Goal: Entertainment & Leisure: Consume media (video, audio)

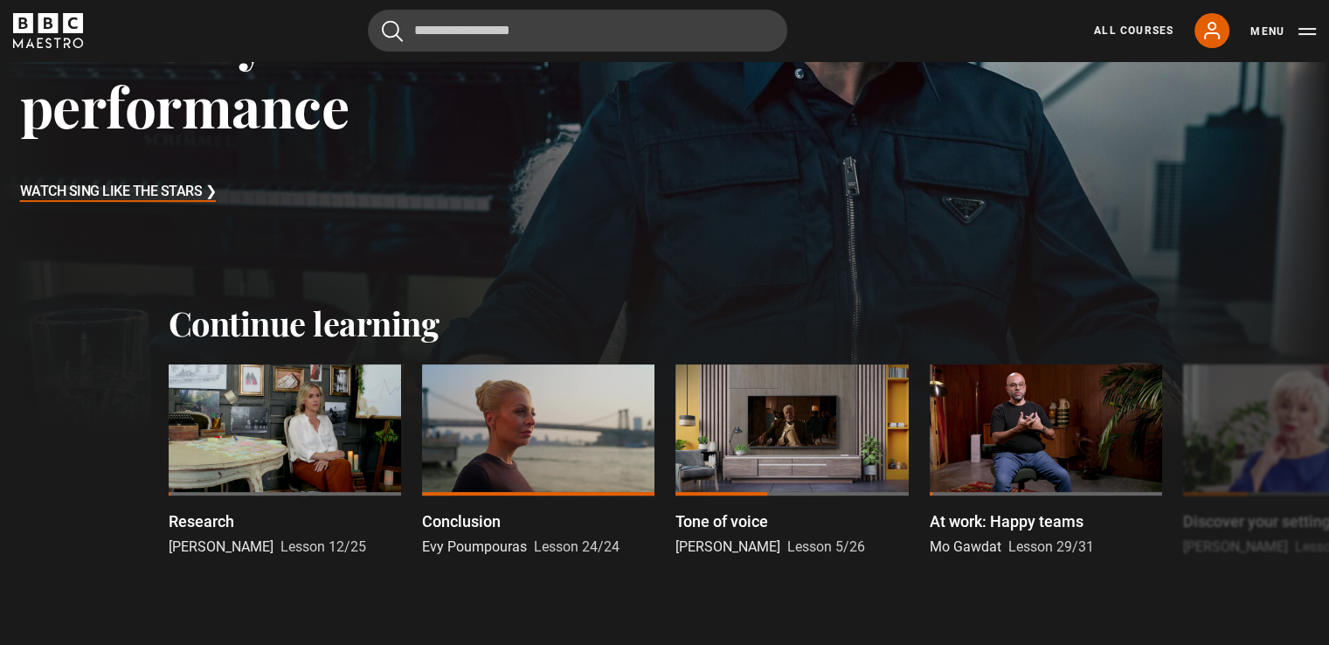
scroll to position [350, 0]
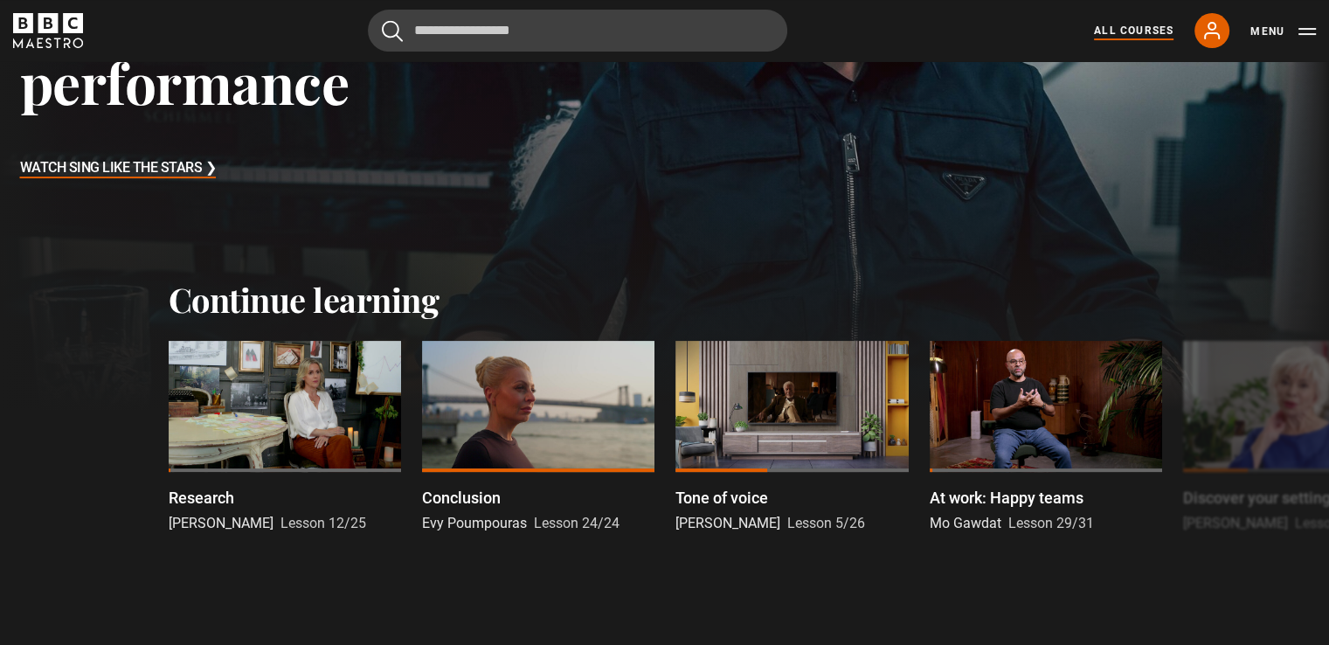
click at [1115, 31] on link "All Courses" at bounding box center [1134, 31] width 80 height 16
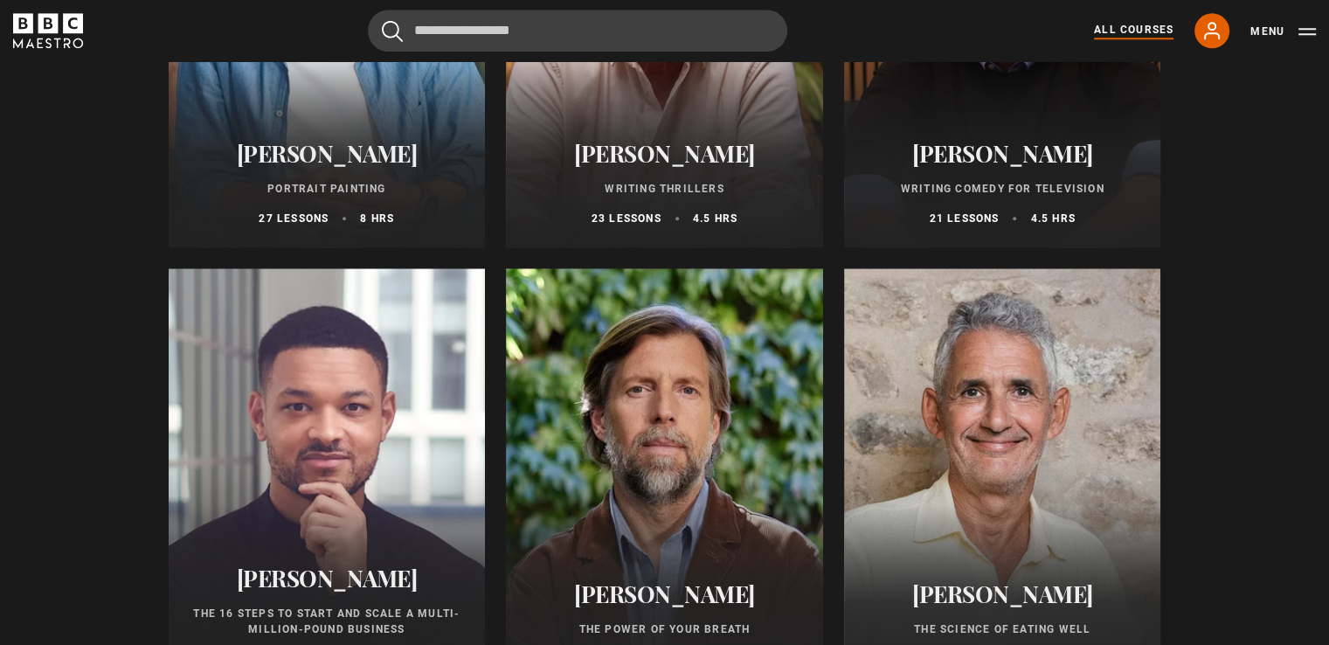
scroll to position [1923, 0]
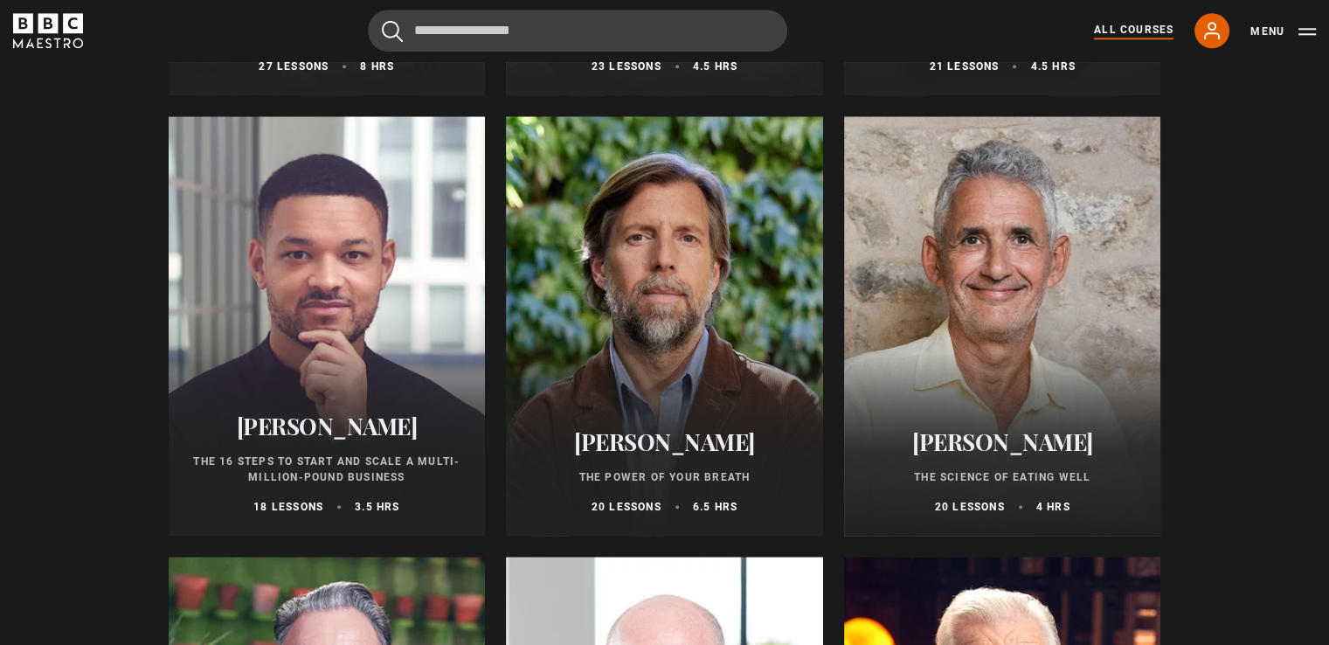
click at [652, 350] on div at bounding box center [664, 326] width 317 height 420
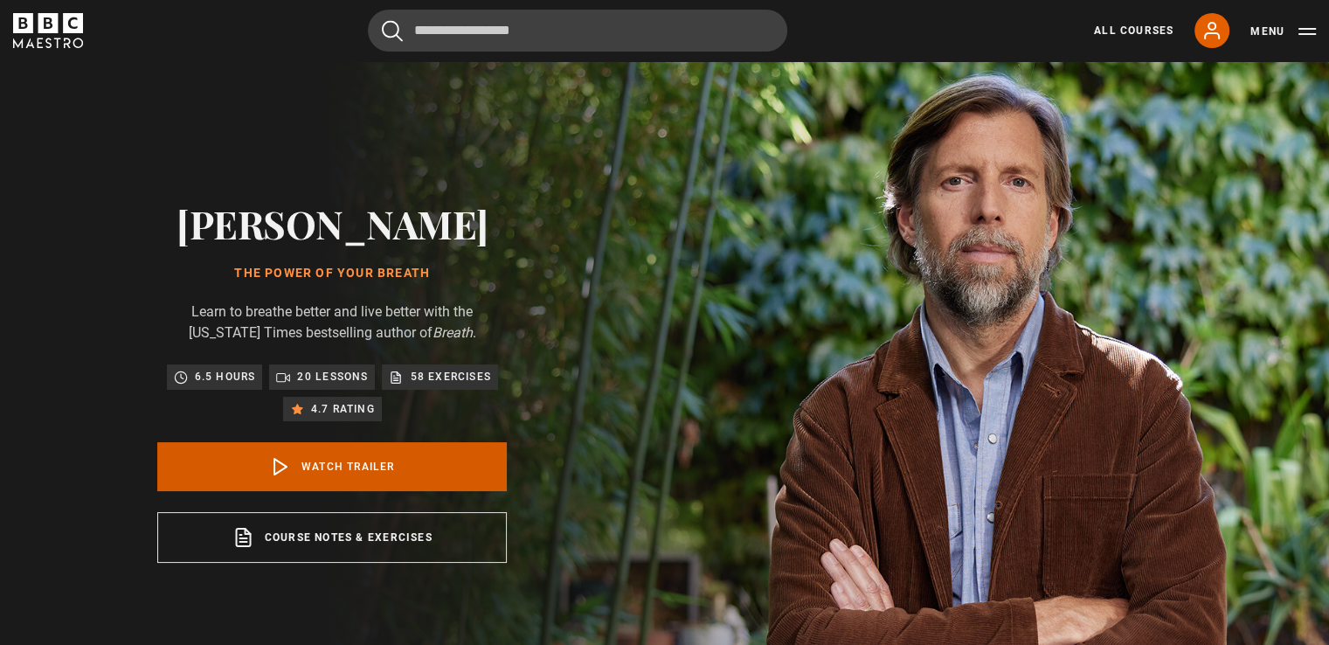
click at [344, 469] on link "Watch Trailer" at bounding box center [332, 466] width 350 height 49
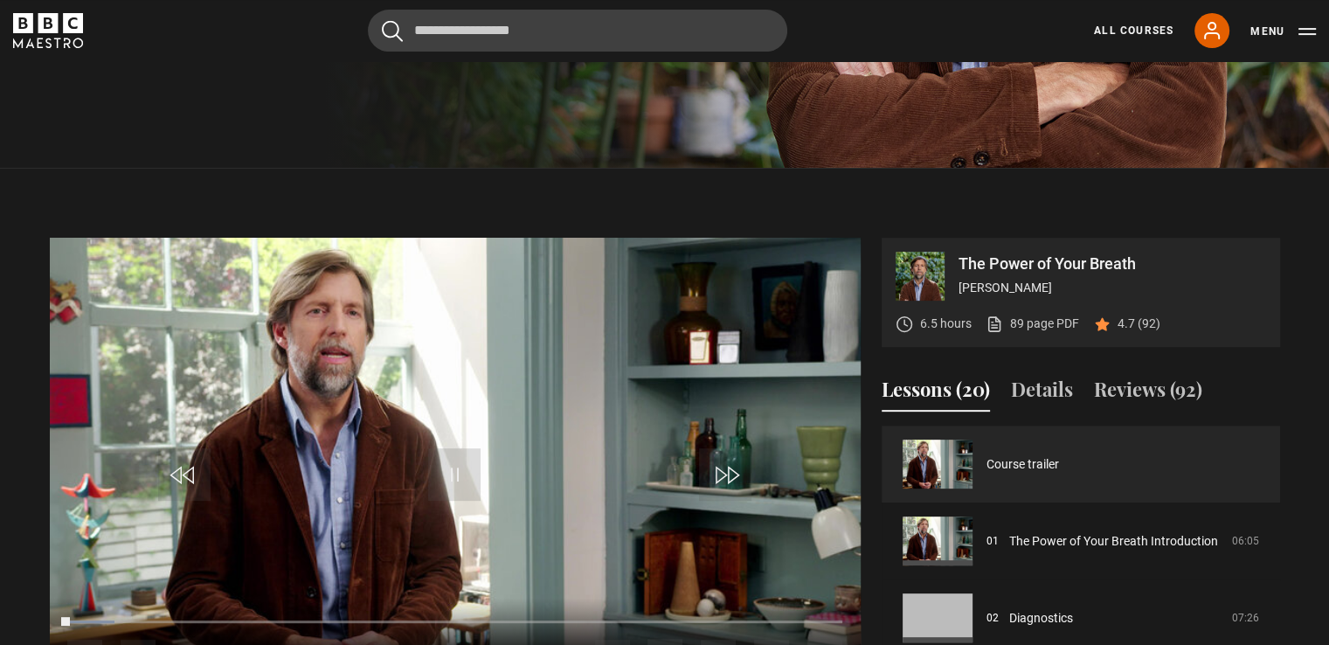
scroll to position [703, 0]
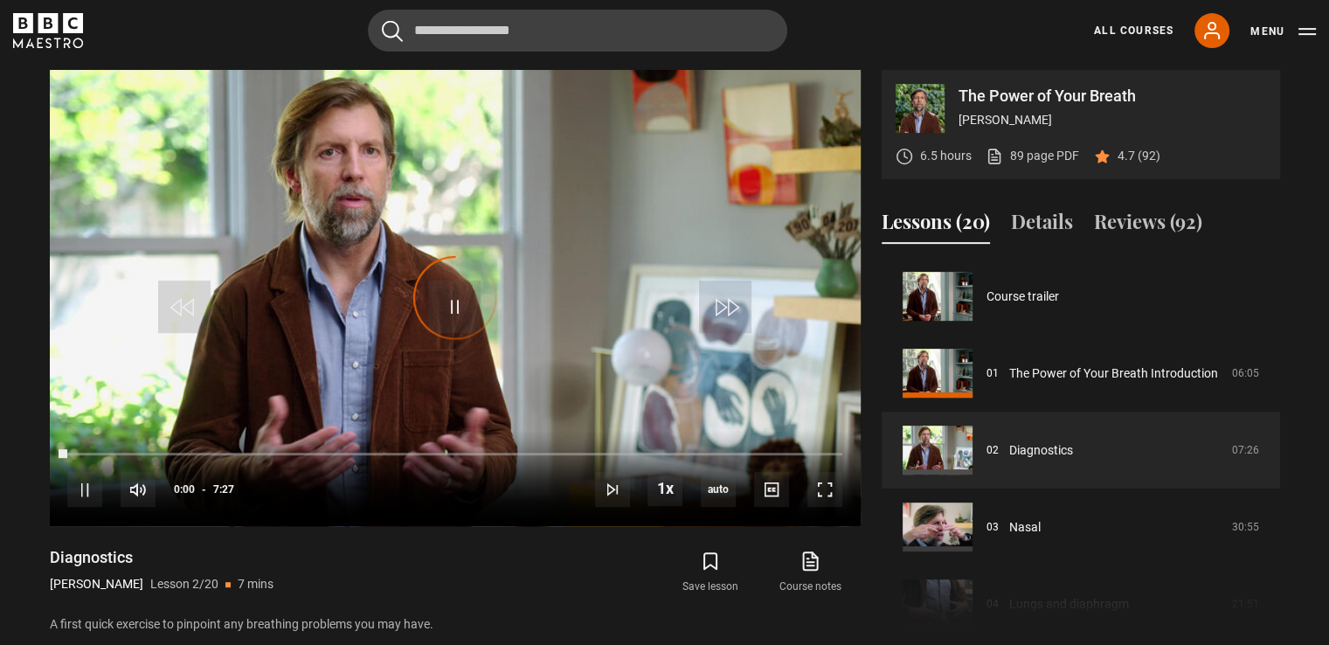
scroll to position [77, 0]
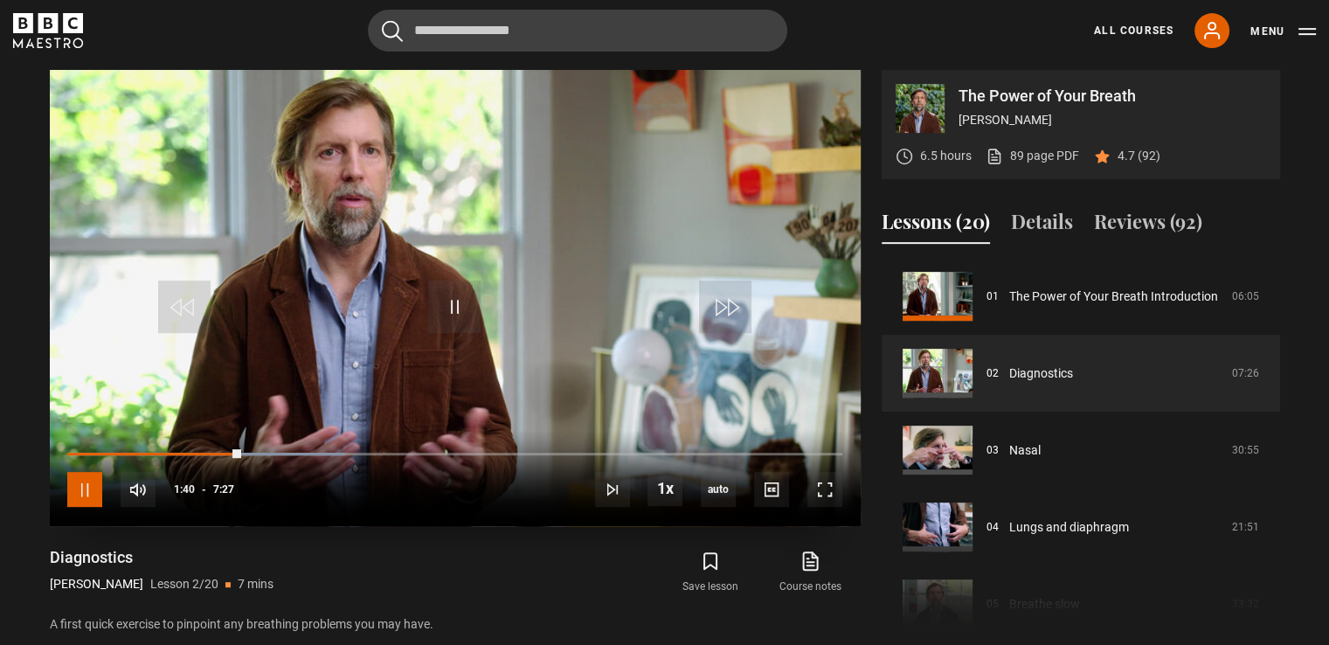
click at [82, 493] on span "Video Player" at bounding box center [84, 489] width 35 height 35
